Goal: Task Accomplishment & Management: Manage account settings

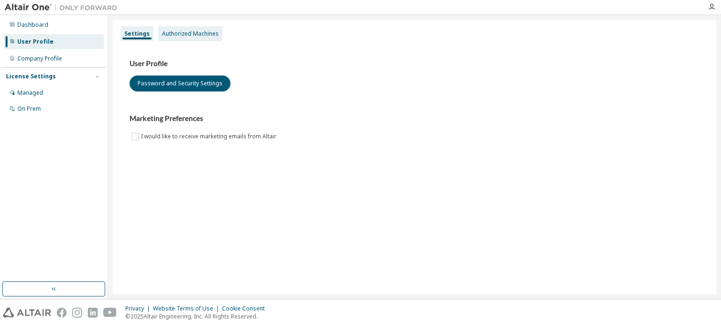
click at [192, 37] on div "Authorized Machines" at bounding box center [190, 34] width 57 height 8
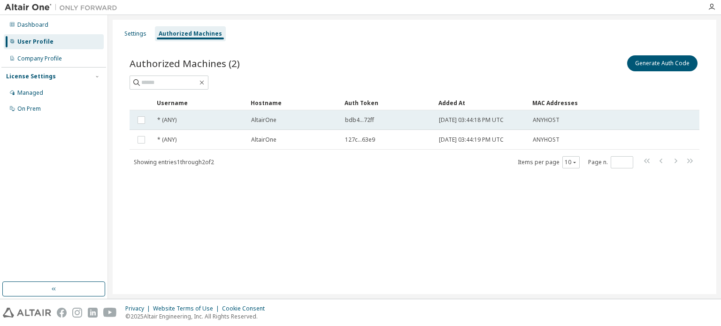
click at [174, 122] on span "* (ANY)" at bounding box center [166, 120] width 19 height 8
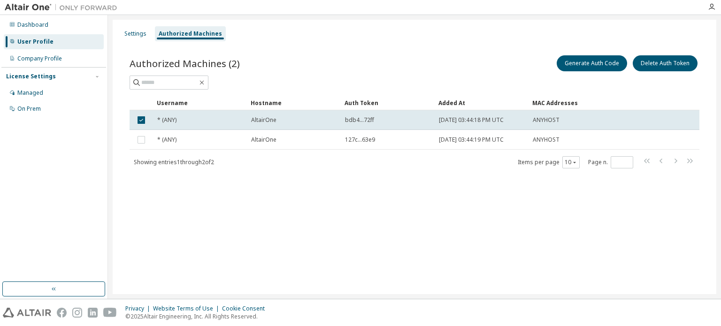
click at [174, 122] on span "* (ANY)" at bounding box center [166, 120] width 19 height 8
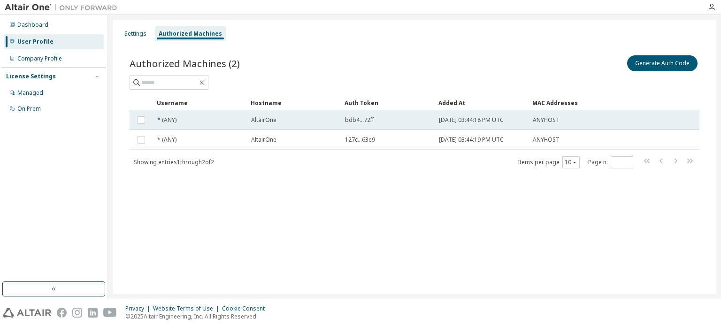
click at [279, 121] on div "AltairOne" at bounding box center [293, 120] width 85 height 8
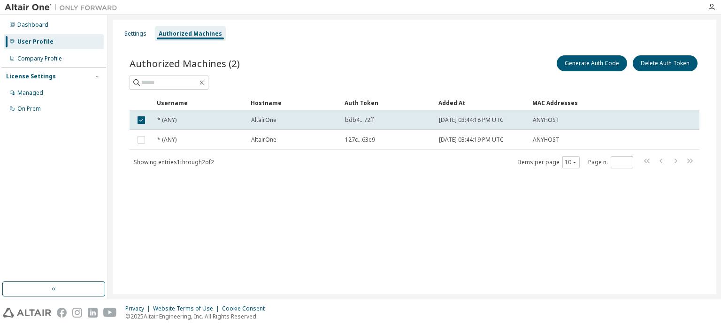
click at [279, 121] on div "AltairOne" at bounding box center [293, 120] width 85 height 8
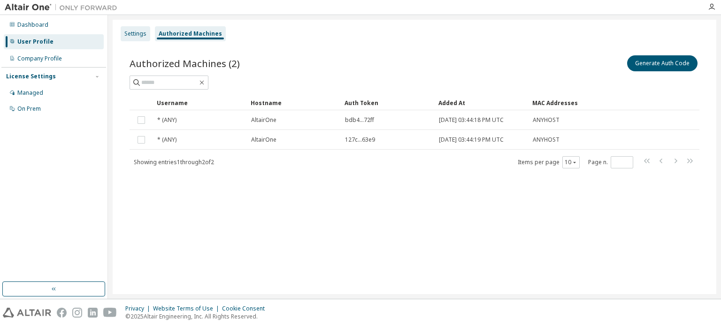
click at [141, 37] on div "Settings" at bounding box center [135, 34] width 22 height 8
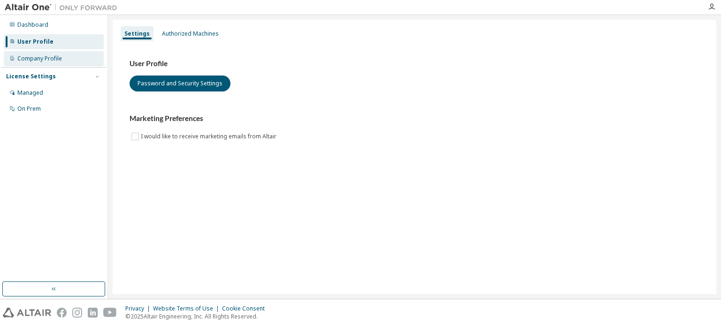
click at [68, 61] on div "Company Profile" at bounding box center [54, 58] width 100 height 15
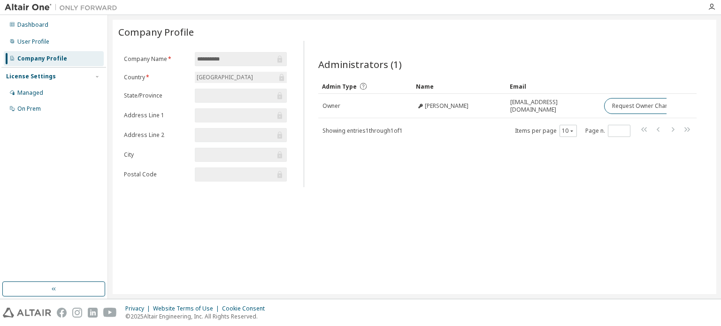
click at [58, 75] on div "License Settings" at bounding box center [53, 76] width 95 height 8
click at [58, 76] on div "License Settings" at bounding box center [53, 76] width 95 height 8
click at [57, 90] on div "Managed" at bounding box center [54, 92] width 100 height 15
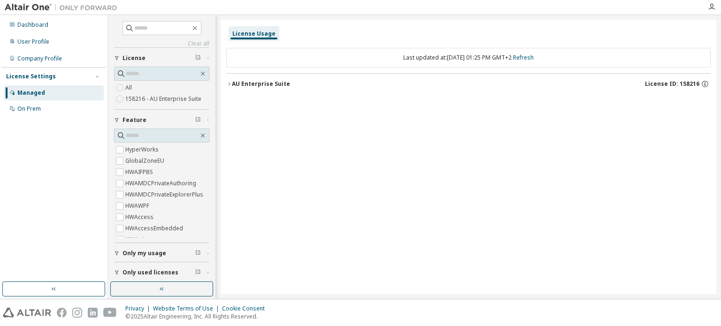
click at [145, 99] on label "158216 - AU Enterprise Suite" at bounding box center [164, 98] width 78 height 11
click at [130, 97] on label "158216 - AU Enterprise Suite" at bounding box center [164, 98] width 78 height 11
click at [66, 115] on div "On Prem" at bounding box center [54, 108] width 100 height 15
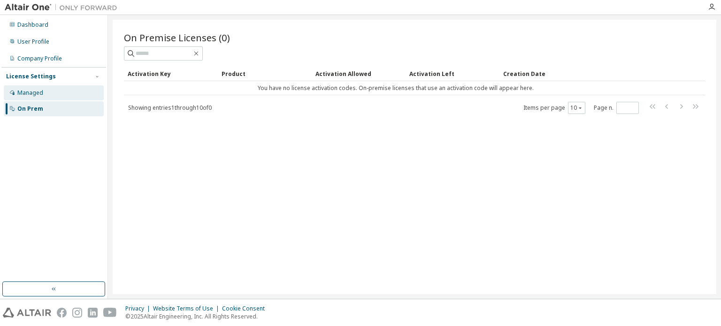
click at [79, 94] on div "Managed" at bounding box center [54, 92] width 100 height 15
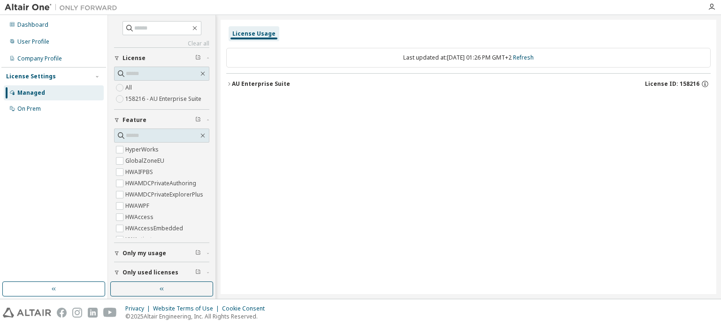
click at [145, 256] on span "Only my usage" at bounding box center [144, 254] width 44 height 8
click at [154, 101] on label "158216 - AU Enterprise Suite" at bounding box center [164, 98] width 78 height 11
click at [131, 89] on label "All" at bounding box center [129, 87] width 8 height 11
click at [245, 81] on div "AU Enterprise Suite" at bounding box center [261, 84] width 58 height 8
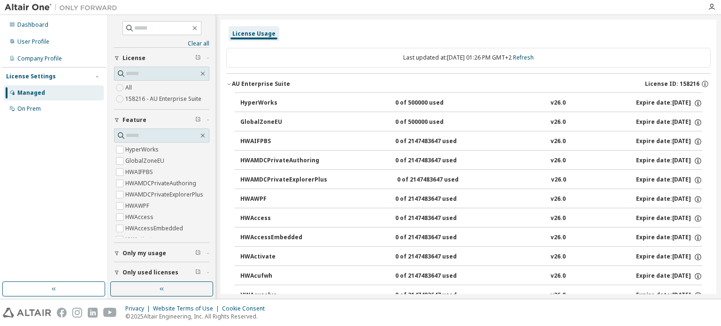
click at [262, 104] on div "HyperWorks" at bounding box center [282, 103] width 84 height 8
click at [399, 103] on div "0 of 500000 used" at bounding box center [437, 103] width 84 height 8
click at [697, 102] on icon "button" at bounding box center [697, 101] width 1 height 1
click at [701, 84] on icon "button" at bounding box center [705, 84] width 8 height 8
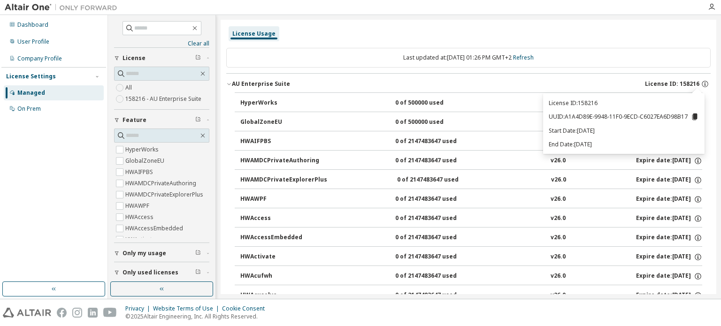
click at [561, 116] on p "UUID: A1A4D89E-9948-11F0-9ECD-C6027EA6D98B17" at bounding box center [624, 117] width 150 height 8
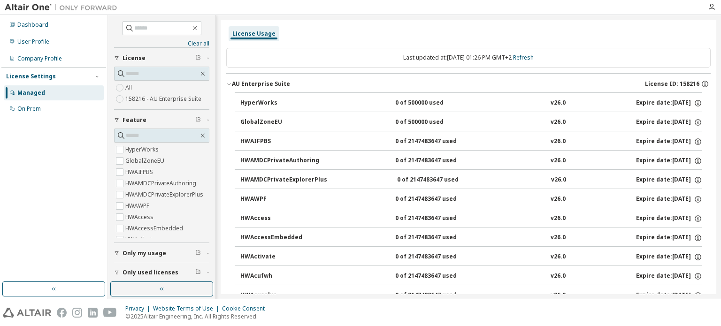
click at [163, 253] on span "Only my usage" at bounding box center [144, 254] width 44 height 8
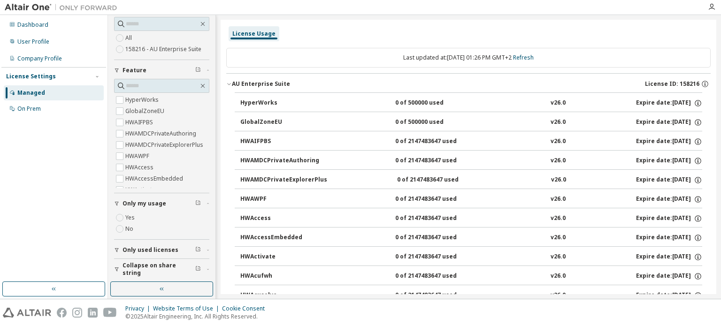
click at [168, 250] on span "Only used licenses" at bounding box center [150, 250] width 56 height 8
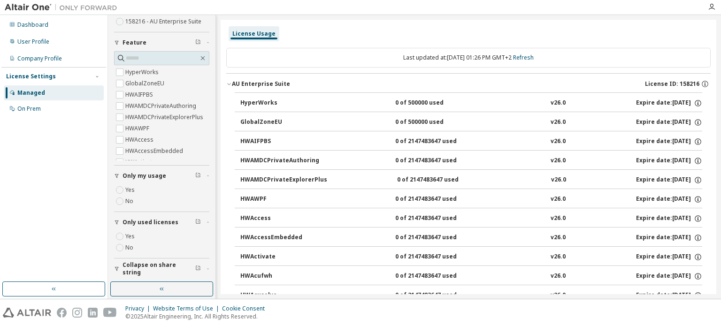
scroll to position [76, 0]
click at [169, 267] on span "Collapse on share string" at bounding box center [158, 270] width 73 height 15
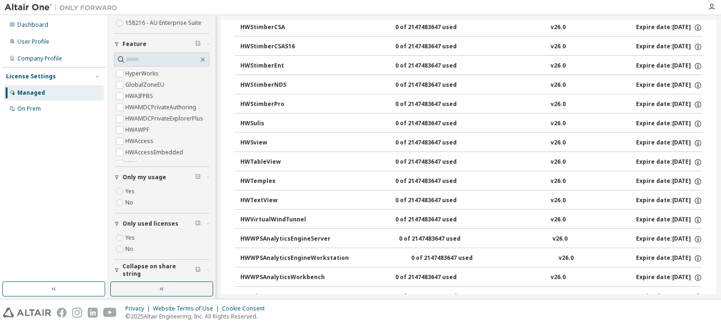
scroll to position [6114, 0]
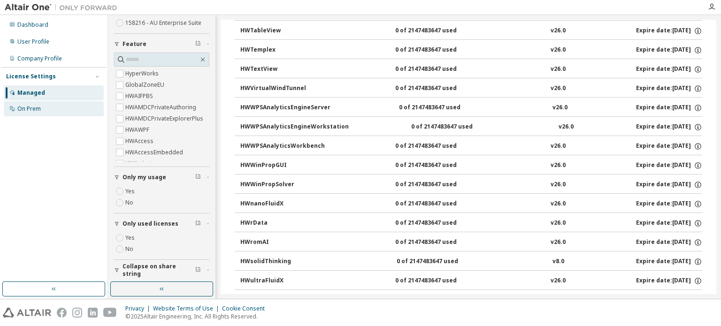
click at [30, 107] on div "On Prem" at bounding box center [28, 109] width 23 height 8
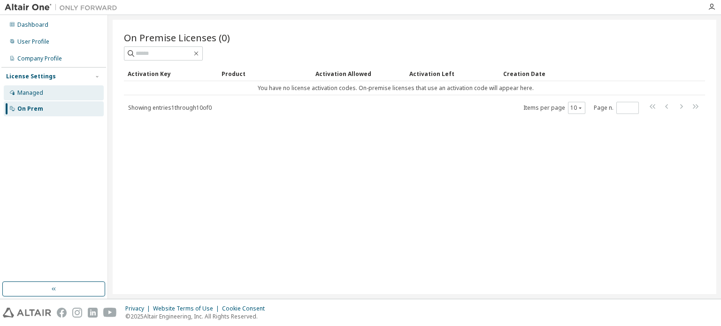
click at [76, 91] on div "Managed" at bounding box center [54, 92] width 100 height 15
